Goal: Task Accomplishment & Management: Use online tool/utility

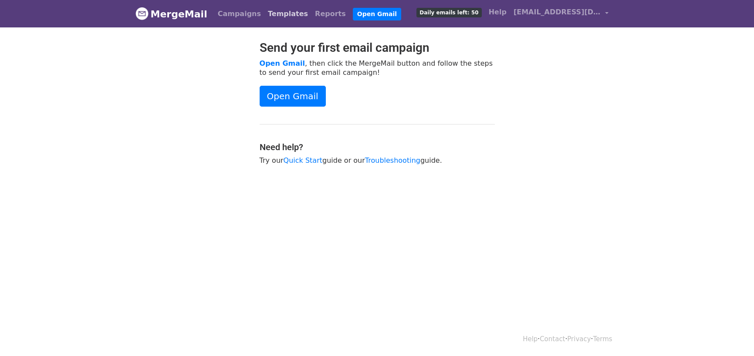
click at [275, 13] on link "Templates" at bounding box center [287, 13] width 47 height 17
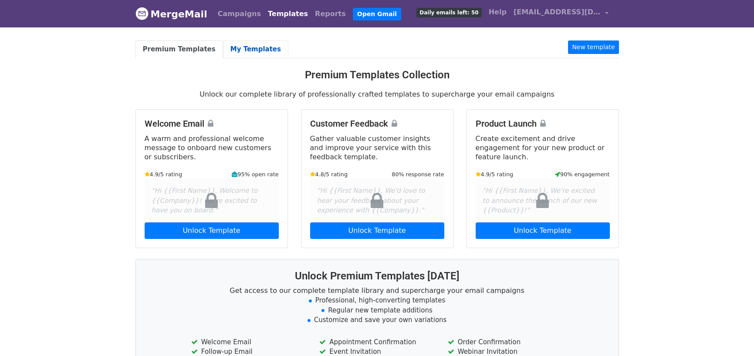
click at [235, 50] on link "My Templates" at bounding box center [255, 50] width 65 height 18
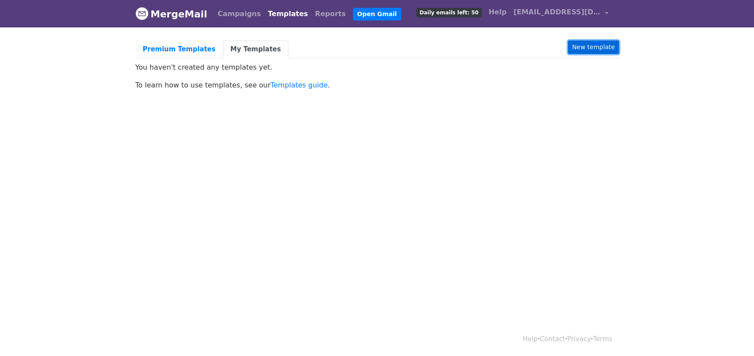
click at [592, 47] on link "New template" at bounding box center [593, 48] width 51 height 14
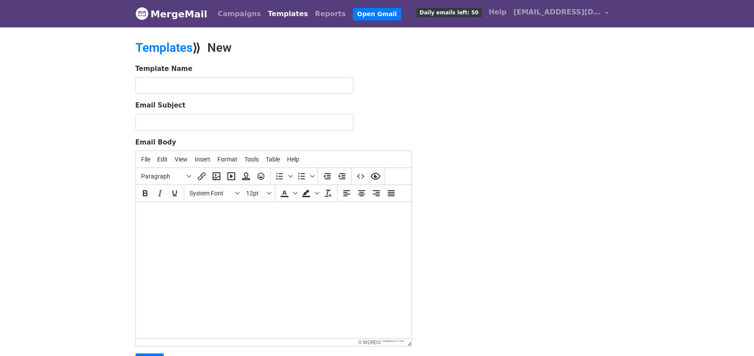
click at [192, 226] on html at bounding box center [273, 214] width 276 height 24
paste body
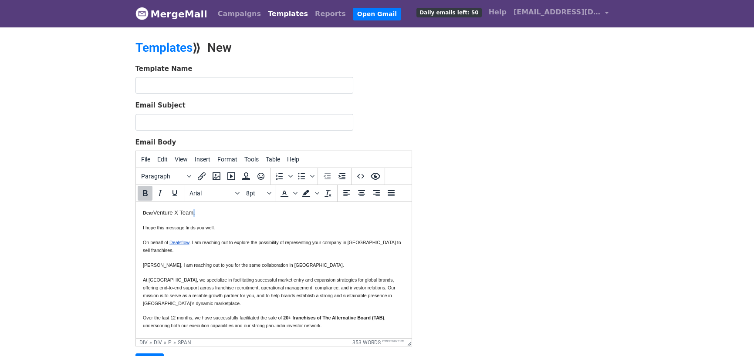
click at [196, 213] on p "Dear Venture X Team ," at bounding box center [273, 213] width 262 height 8
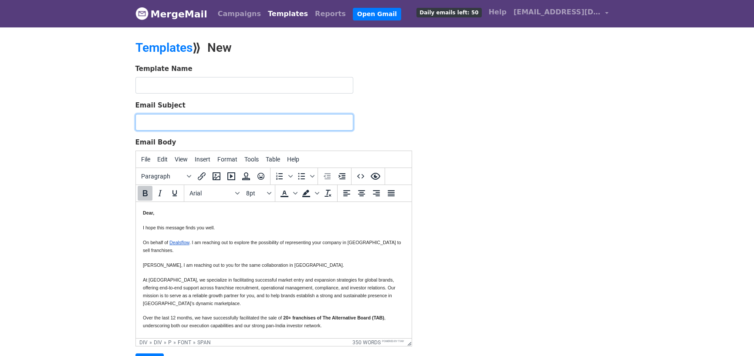
click at [193, 120] on input "Email Subject" at bounding box center [244, 122] width 218 height 17
type input "Partnership Opportunity: Bringing to India"
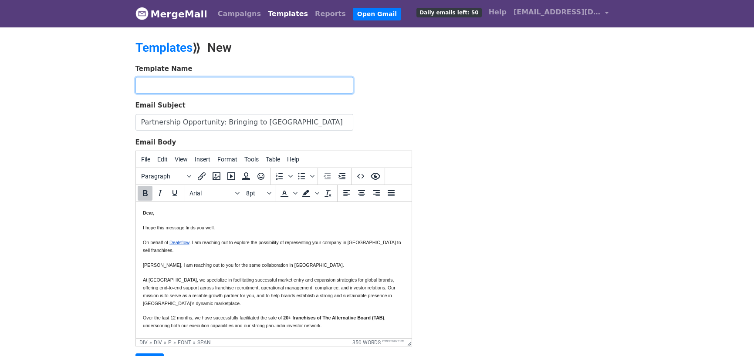
click at [228, 88] on input "text" at bounding box center [244, 85] width 218 height 17
type input "Reaching Franchisee - Dealsflow Business Broking"
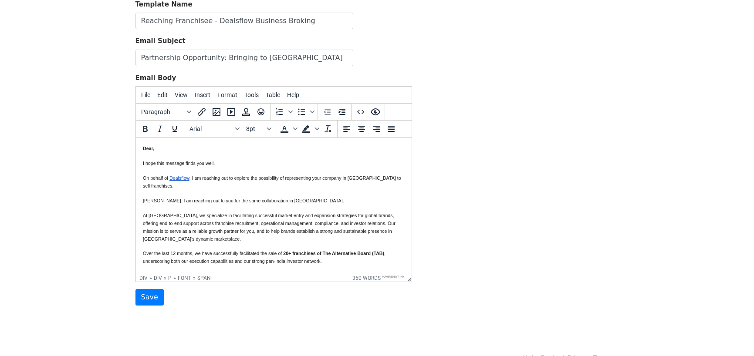
click at [237, 204] on div "Dear , I hope this message finds you well. On behalf of Dealsflow . I am reachi…" at bounding box center [273, 293] width 262 height 296
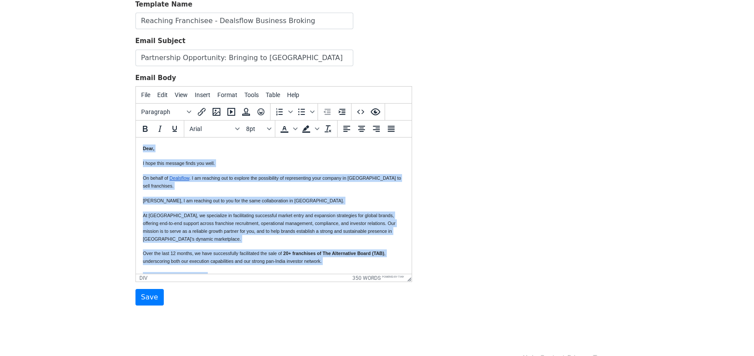
scroll to position [266, 0]
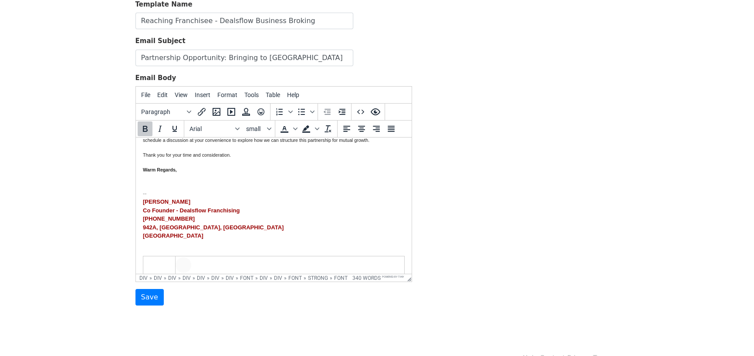
click at [237, 204] on div "Aditi Goswami Co Founder - Dealsflow Franchising +91 8700713583 942A, Tower B2,…" at bounding box center [273, 219] width 262 height 43
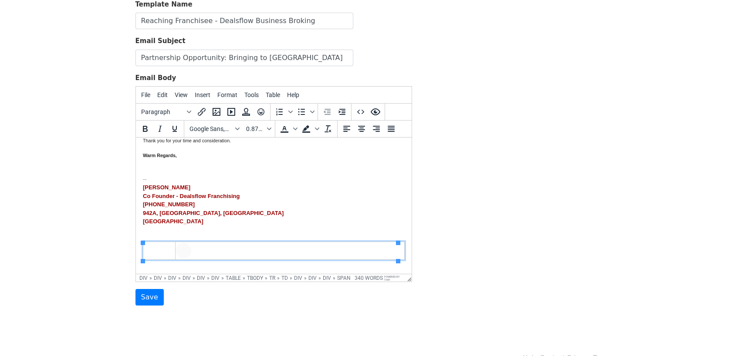
click at [151, 248] on table at bounding box center [273, 251] width 262 height 18
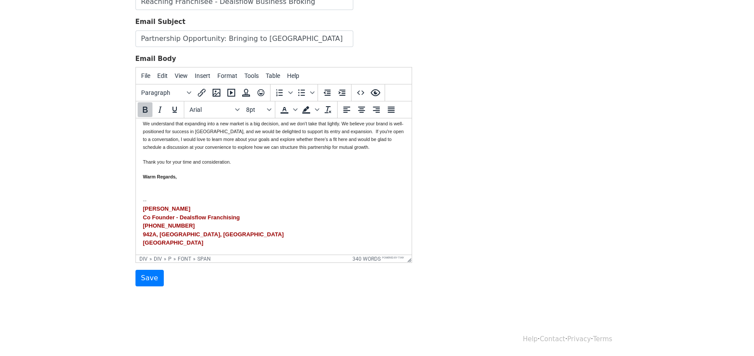
scroll to position [266, 0]
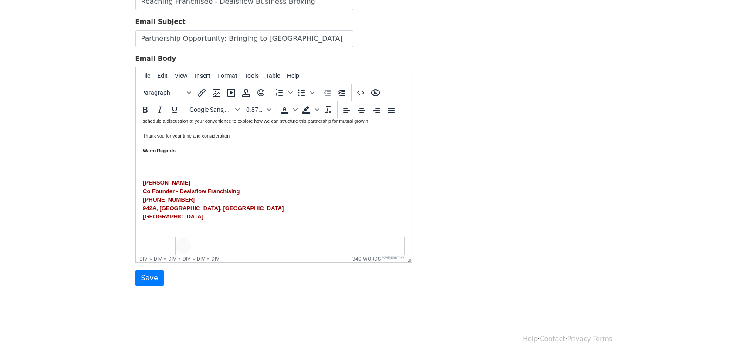
drag, startPoint x: 57, startPoint y: 118, endPoint x: 110, endPoint y: 213, distance: 109.0
click at [110, 213] on body "MergeMail Campaigns Templates Reports Open Gmail Daily emails left: 50 Help adi…" at bounding box center [377, 118] width 754 height 405
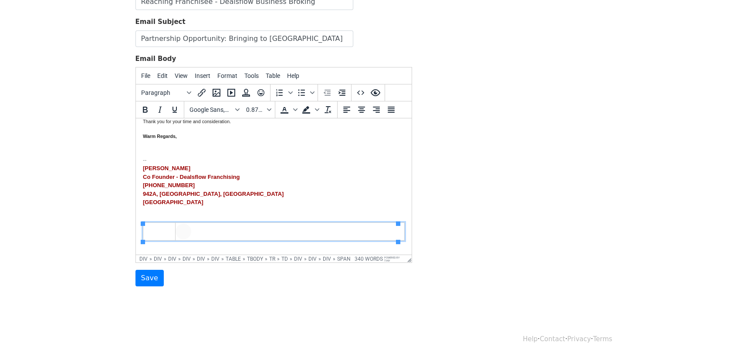
click at [251, 225] on div at bounding box center [289, 232] width 229 height 16
click at [196, 222] on div at bounding box center [273, 232] width 262 height 32
click at [281, 158] on div "Dear Venture X Team , I hope this message finds you well. On behalf of Dealsflo…" at bounding box center [273, 27] width 262 height 358
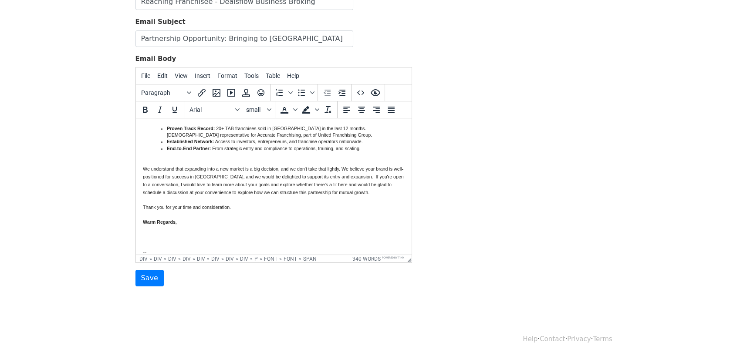
scroll to position [277, 0]
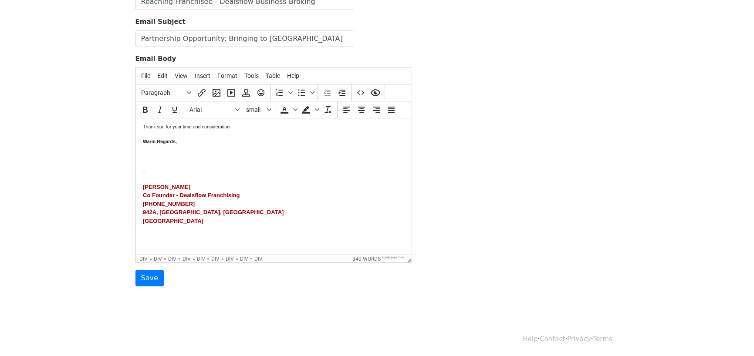
click at [154, 157] on div at bounding box center [273, 156] width 262 height 9
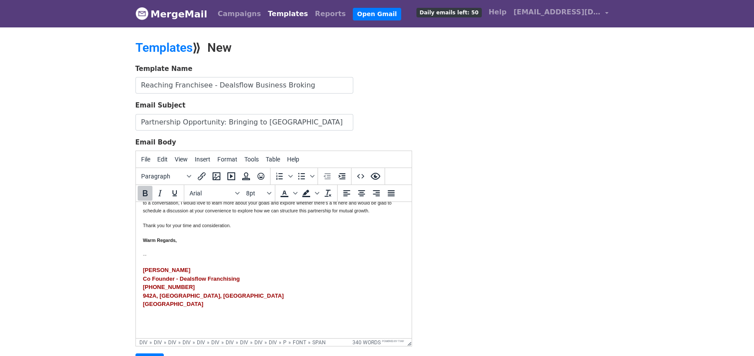
scroll to position [84, 0]
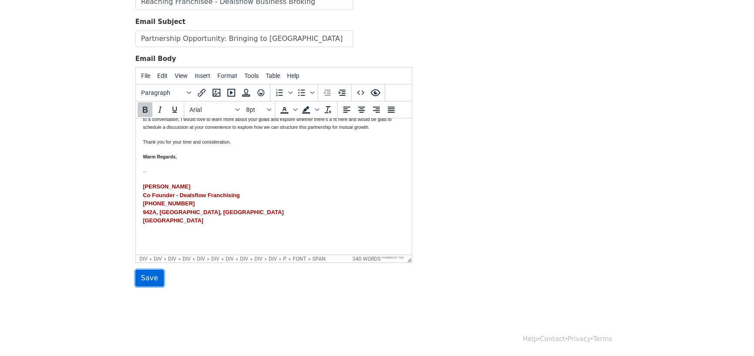
click at [141, 279] on input "Save" at bounding box center [149, 278] width 28 height 17
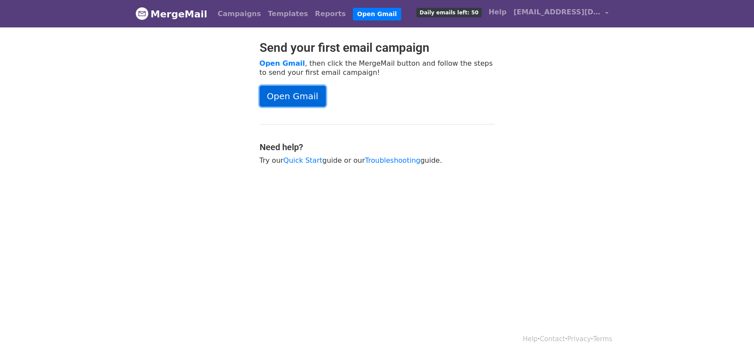
click at [300, 94] on link "Open Gmail" at bounding box center [293, 96] width 66 height 21
